Goal: Task Accomplishment & Management: Use online tool/utility

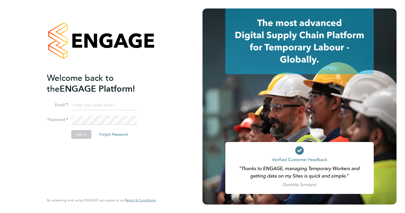
type input "[PERSON_NAME][EMAIL_ADDRESS][DOMAIN_NAME]"
click at [73, 159] on div "Welcome back to the ENGAGE Platform! Email [PERSON_NAME][EMAIL_ADDRESS][DOMAIN_…" at bounding box center [98, 133] width 103 height 121
click at [81, 132] on button "Sign In" at bounding box center [81, 134] width 20 height 8
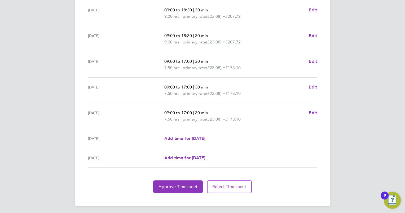
scroll to position [173, 0]
click at [175, 185] on span "Approve Timesheet" at bounding box center [177, 186] width 39 height 5
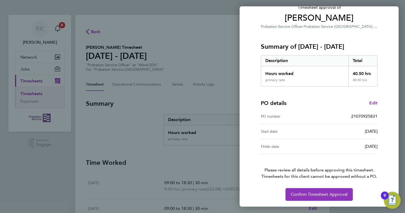
scroll to position [40, 0]
click at [302, 193] on span "Confirm Timesheet Approval" at bounding box center [319, 194] width 57 height 5
